Goal: Task Accomplishment & Management: Use online tool/utility

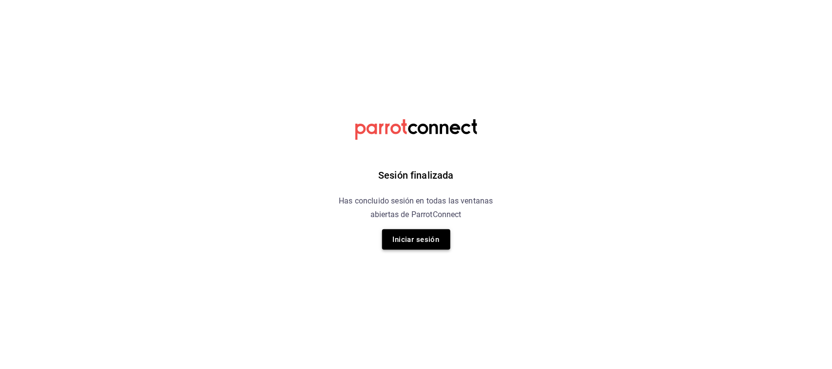
click at [396, 246] on button "Iniciar sesión" at bounding box center [416, 239] width 68 height 20
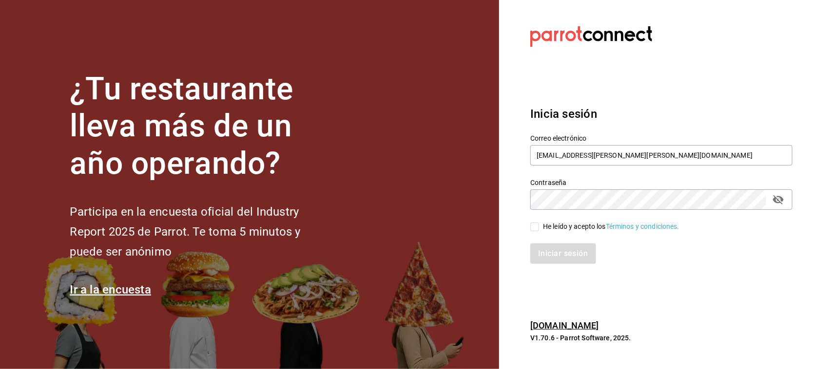
click at [538, 226] on input "He leído y acepto los Términos y condiciones." at bounding box center [534, 227] width 9 height 9
checkbox input "true"
click at [551, 250] on button "Iniciar sesión" at bounding box center [563, 254] width 66 height 20
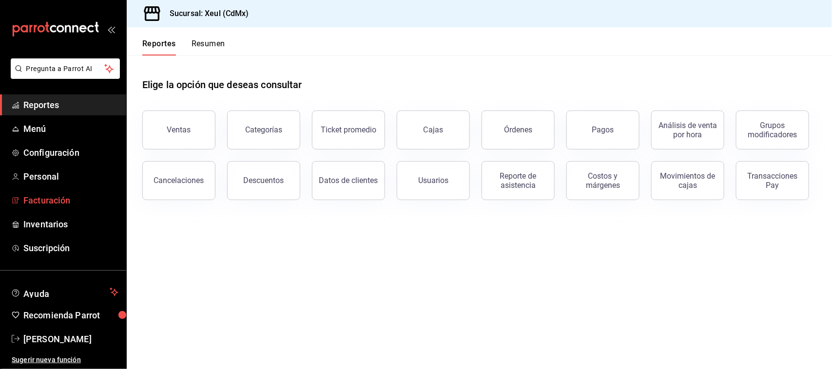
click at [64, 197] on span "Facturación" at bounding box center [70, 200] width 95 height 13
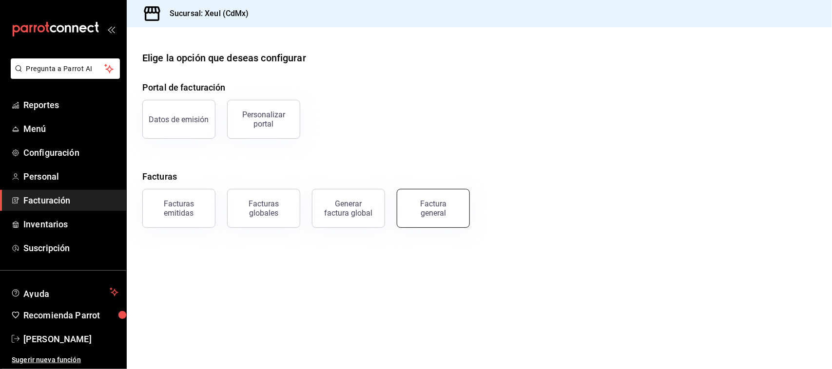
click at [441, 207] on div "Factura general" at bounding box center [433, 208] width 49 height 19
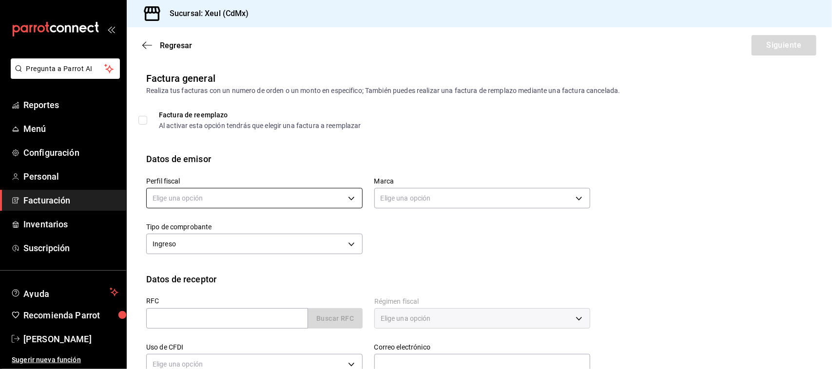
click at [284, 195] on body "Pregunta a Parrot AI Reportes Menú Configuración Personal Facturación Inventari…" at bounding box center [416, 184] width 832 height 369
click at [277, 237] on ul "Elige una opción [PERSON_NAME]" at bounding box center [253, 239] width 212 height 44
click at [278, 247] on li "[PERSON_NAME]" at bounding box center [253, 248] width 212 height 18
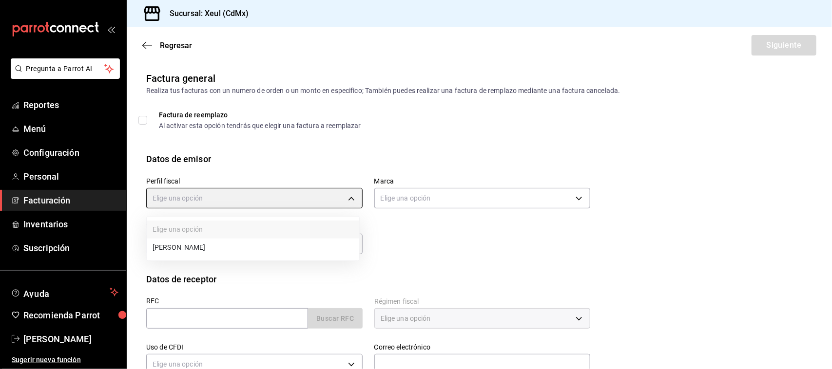
type input "554c110a-18dd-44f3-977d-186ab1f95351"
type input "556c56df-7d38-43a9-98c1-84be39c4f433"
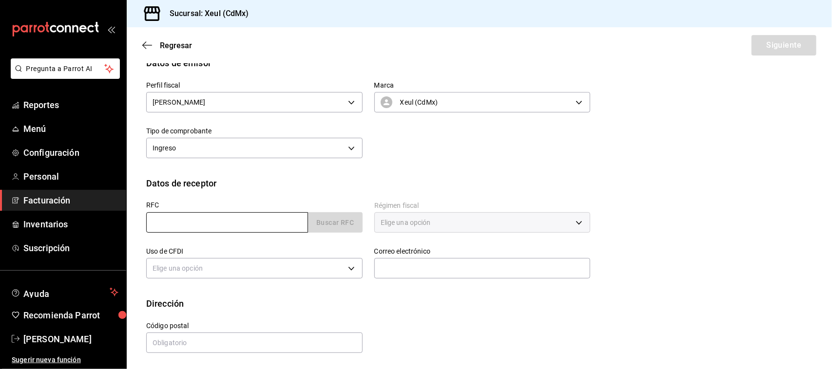
click at [269, 221] on input "text" at bounding box center [227, 222] width 162 height 20
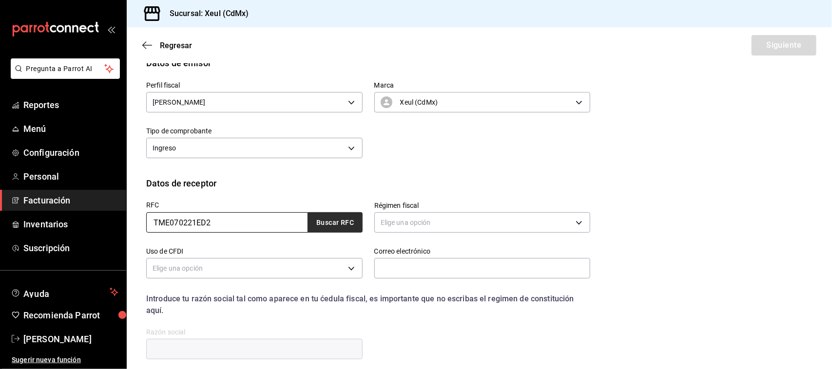
type input "TME070221ED2"
click at [340, 226] on button "Buscar RFC" at bounding box center [335, 222] width 55 height 20
click at [474, 225] on body "Pregunta a Parrot AI Reportes Menú Configuración Personal Facturación Inventari…" at bounding box center [416, 184] width 832 height 369
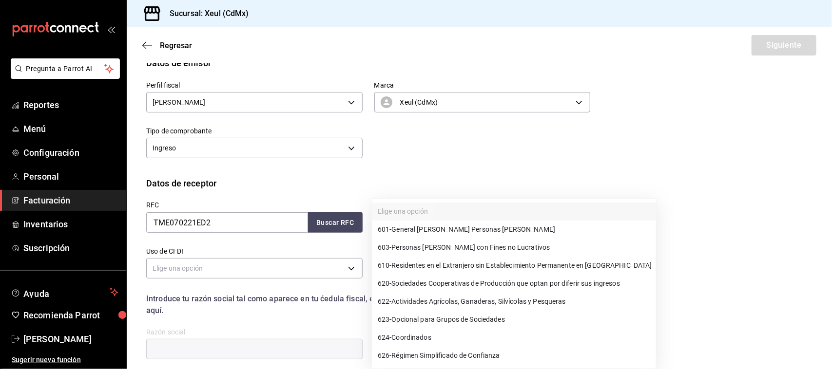
click at [476, 228] on span "601 - General [PERSON_NAME] Personas [PERSON_NAME]" at bounding box center [466, 230] width 177 height 10
type input "601"
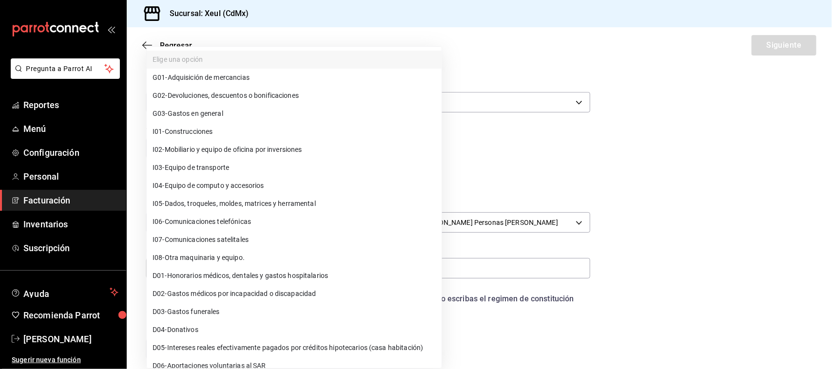
click at [335, 269] on body "Pregunta a Parrot AI Reportes Menú Configuración Personal Facturación Inventari…" at bounding box center [416, 184] width 832 height 369
click at [233, 115] on li "G03 - Gastos en general" at bounding box center [294, 114] width 295 height 18
type input "G03"
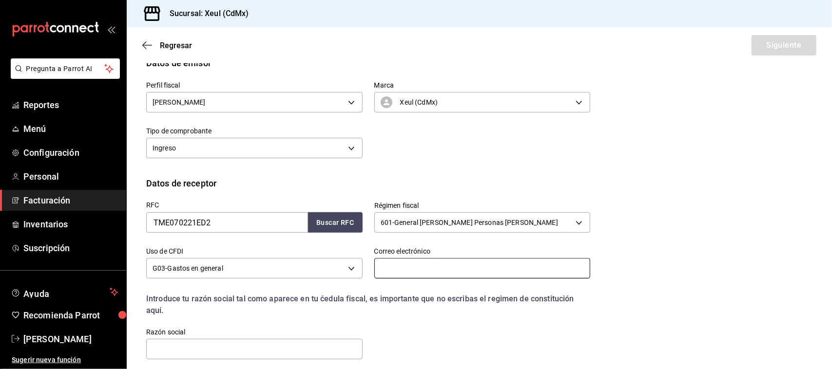
click at [419, 267] on input "text" at bounding box center [482, 268] width 216 height 20
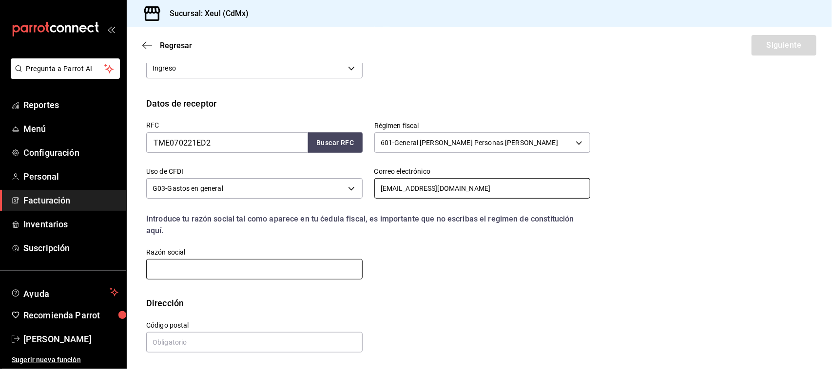
type input "[EMAIL_ADDRESS][DOMAIN_NAME]"
click at [329, 262] on input "text" at bounding box center [254, 269] width 216 height 20
type input "TRENDSETERA DE [GEOGRAPHIC_DATA]"
click at [313, 343] on input "text" at bounding box center [254, 342] width 216 height 20
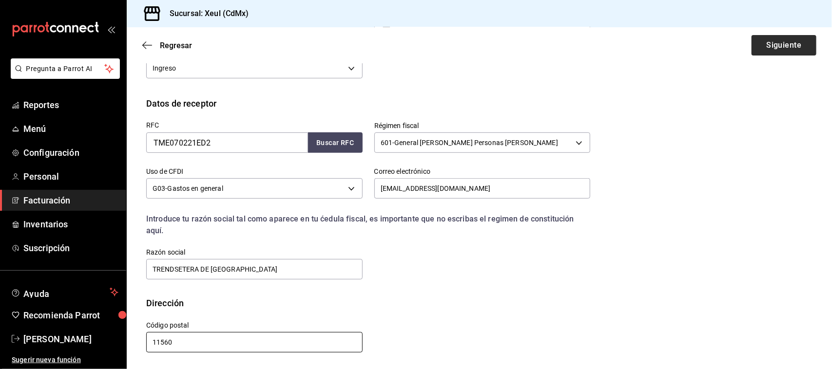
type input "11560"
click at [774, 47] on button "Siguiente" at bounding box center [783, 45] width 65 height 20
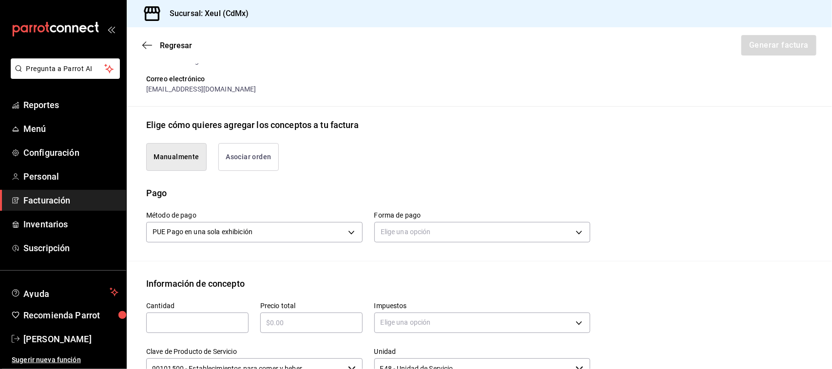
click at [242, 364] on input "90101500 - Establecimientos para comer y beber" at bounding box center [245, 369] width 198 height 20
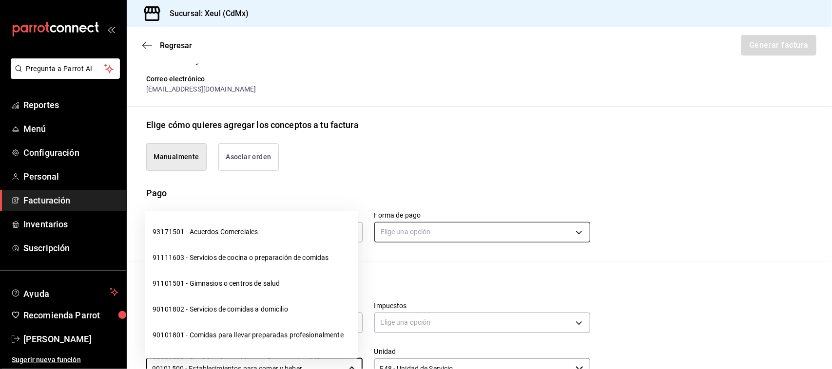
click at [516, 226] on body "Pregunta a Parrot AI Reportes Menú Configuración Personal Facturación Inventari…" at bounding box center [416, 184] width 832 height 369
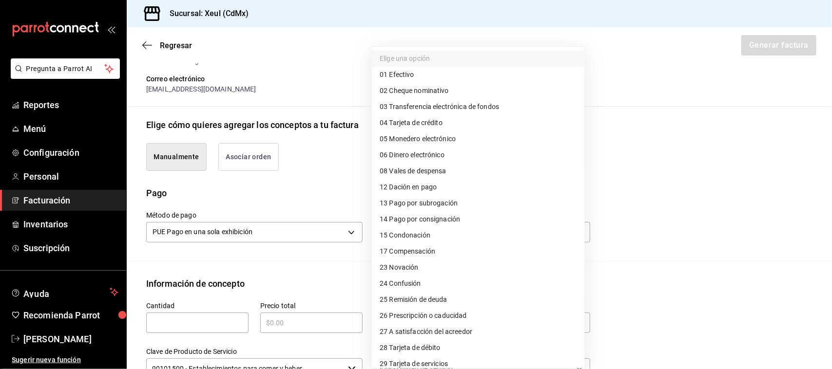
click at [459, 109] on span "03 Transferencia electrónica de fondos" at bounding box center [439, 107] width 119 height 10
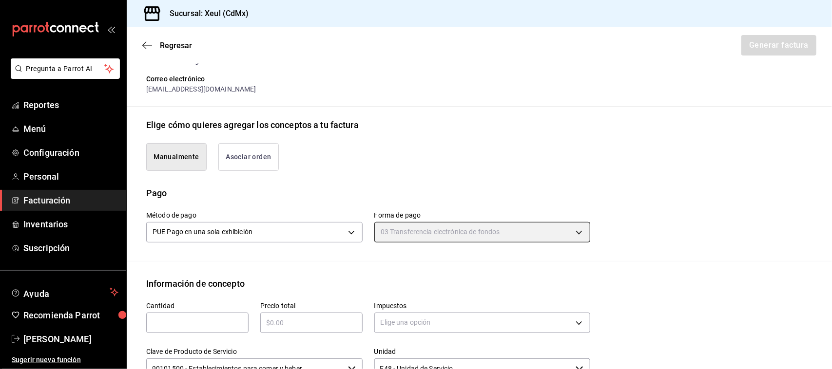
type input "03"
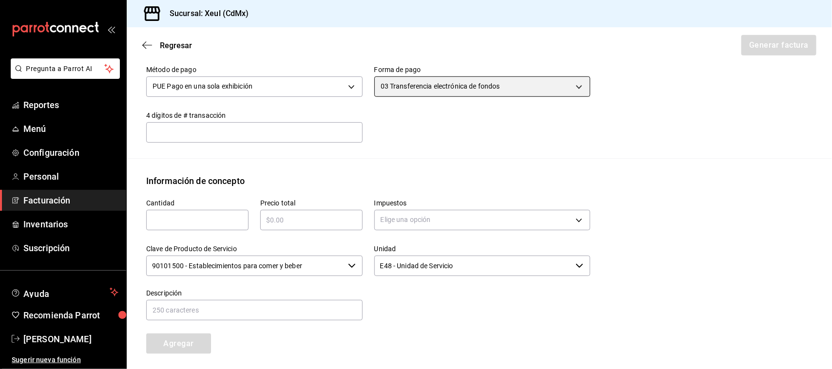
scroll to position [378, 0]
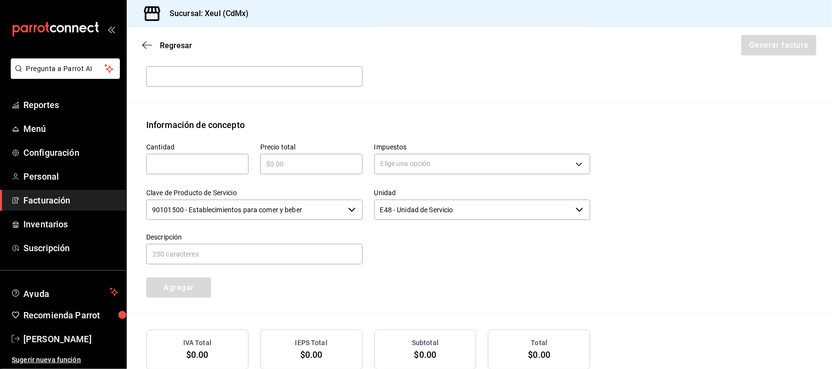
click at [173, 170] on input "text" at bounding box center [197, 164] width 102 height 12
type input "1"
click at [292, 162] on input "text" at bounding box center [311, 164] width 102 height 12
type input "$23727.37"
click at [430, 162] on body "Pregunta a Parrot AI Reportes Menú Configuración Personal Facturación Inventari…" at bounding box center [416, 184] width 832 height 369
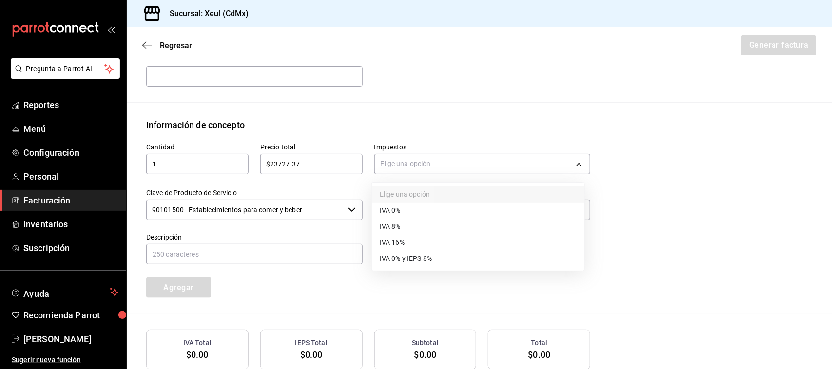
click at [407, 248] on li "IVA 16%" at bounding box center [478, 243] width 212 height 16
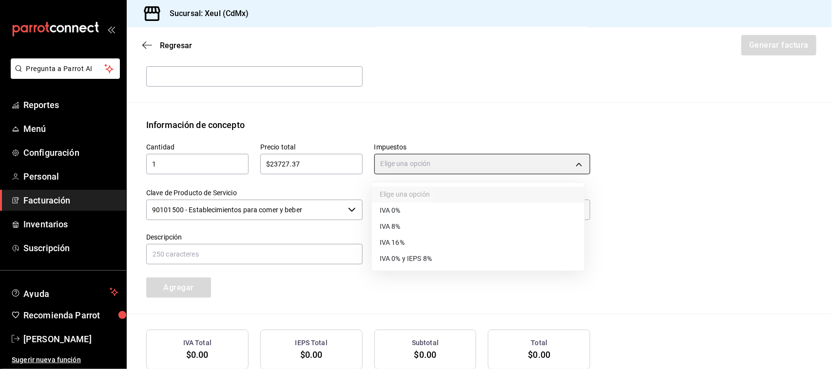
type input "IVA_16"
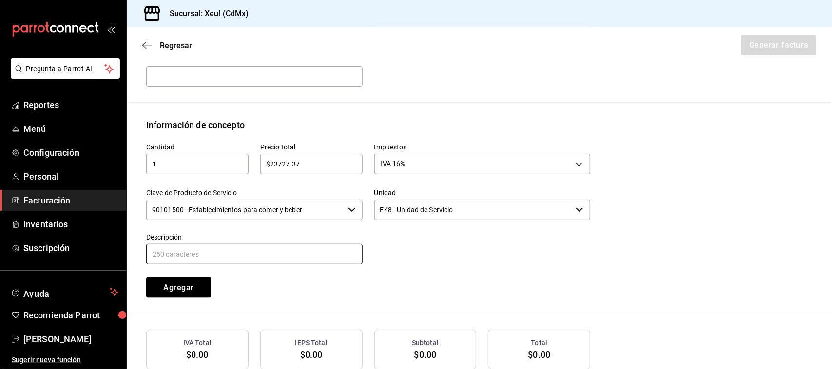
click at [305, 258] on input "text" at bounding box center [254, 254] width 216 height 20
type input "CONSUMO [PERSON_NAME] MUSIC, FIESTA LANZAMIENTO PLAY"
click at [200, 284] on button "Agregar" at bounding box center [178, 288] width 65 height 20
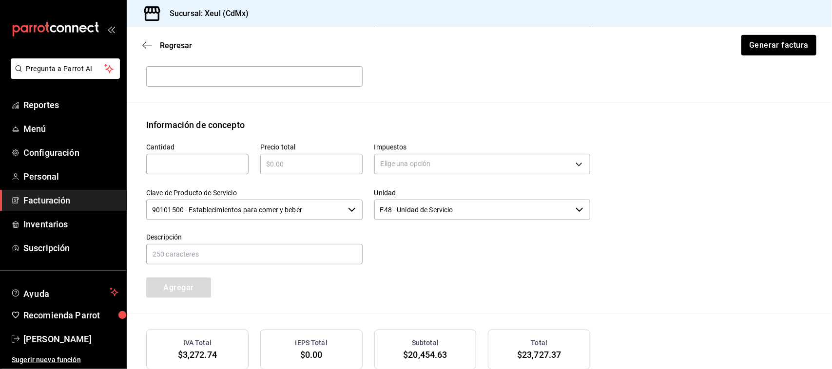
scroll to position [462, 0]
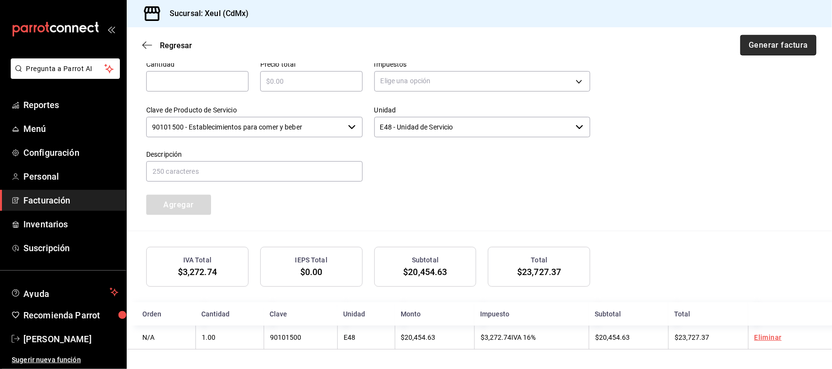
click at [764, 45] on button "Generar factura" at bounding box center [778, 45] width 76 height 20
